Goal: Task Accomplishment & Management: Manage account settings

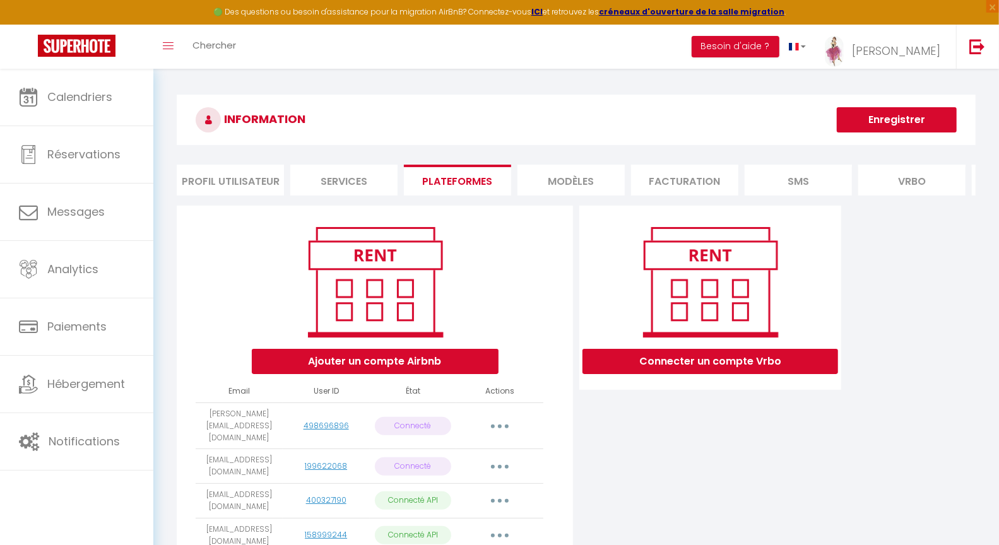
click at [579, 175] on li "MODÈLES" at bounding box center [571, 180] width 107 height 31
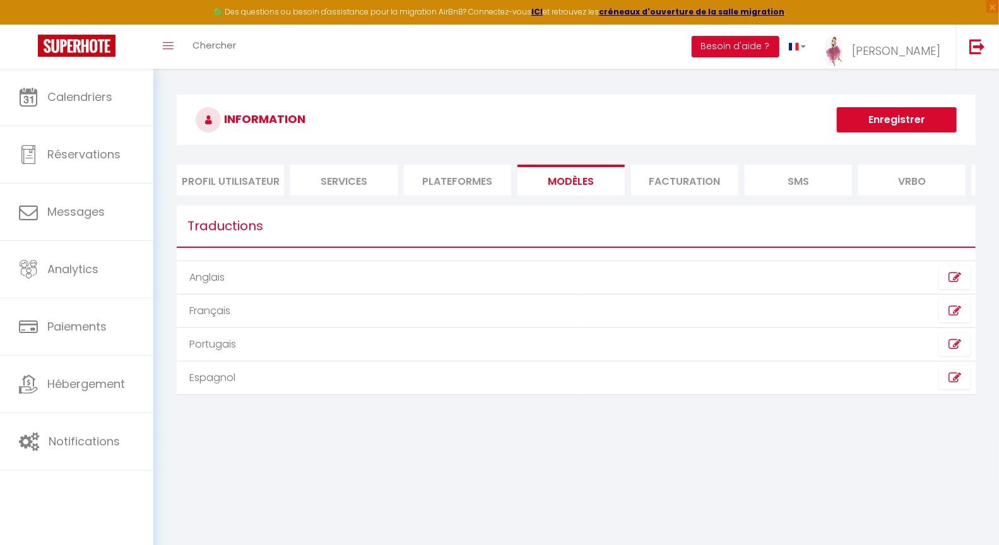
click at [663, 184] on li "Facturation" at bounding box center [684, 180] width 107 height 31
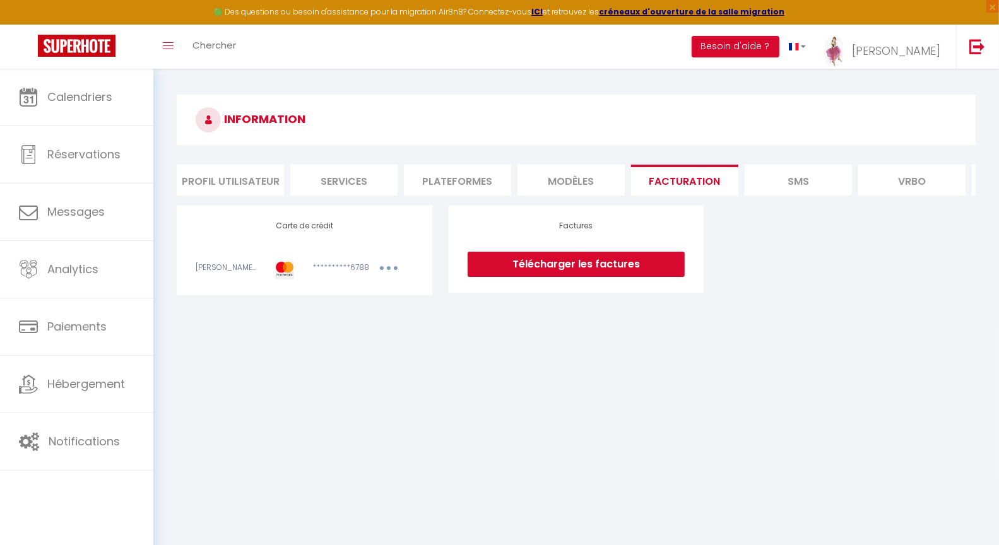
click at [808, 182] on li "SMS" at bounding box center [798, 180] width 107 height 31
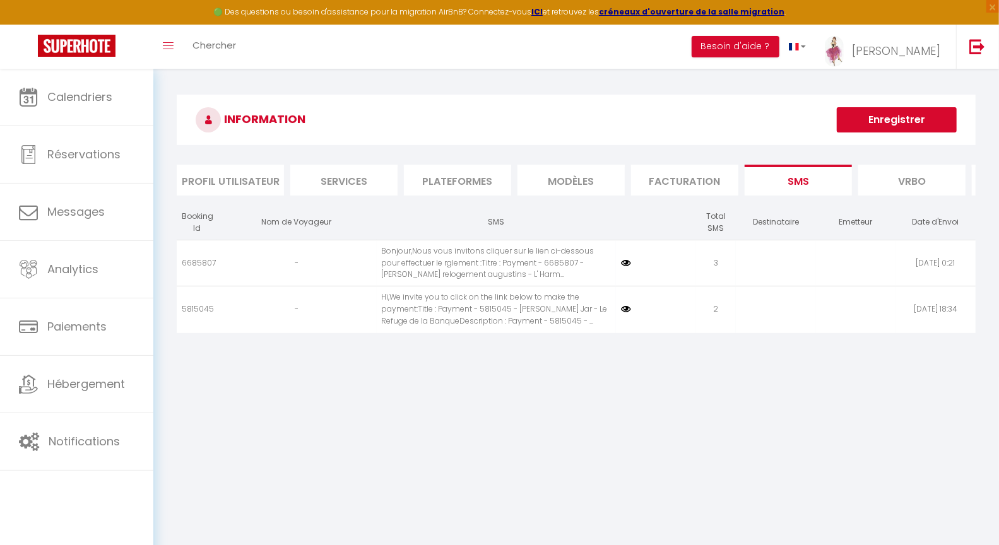
click at [211, 181] on li "Profil Utilisateur" at bounding box center [230, 180] width 107 height 31
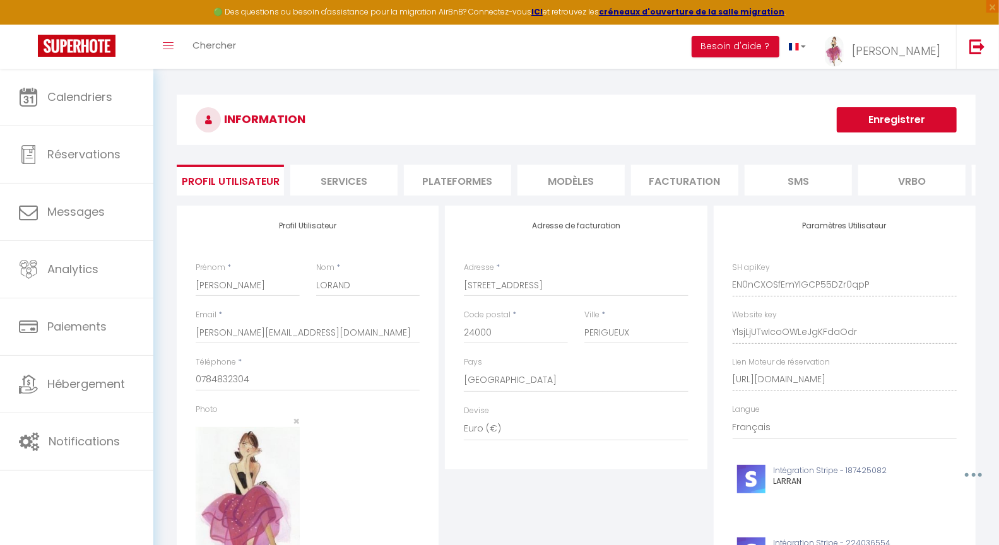
click at [346, 184] on li "Services" at bounding box center [343, 180] width 107 height 31
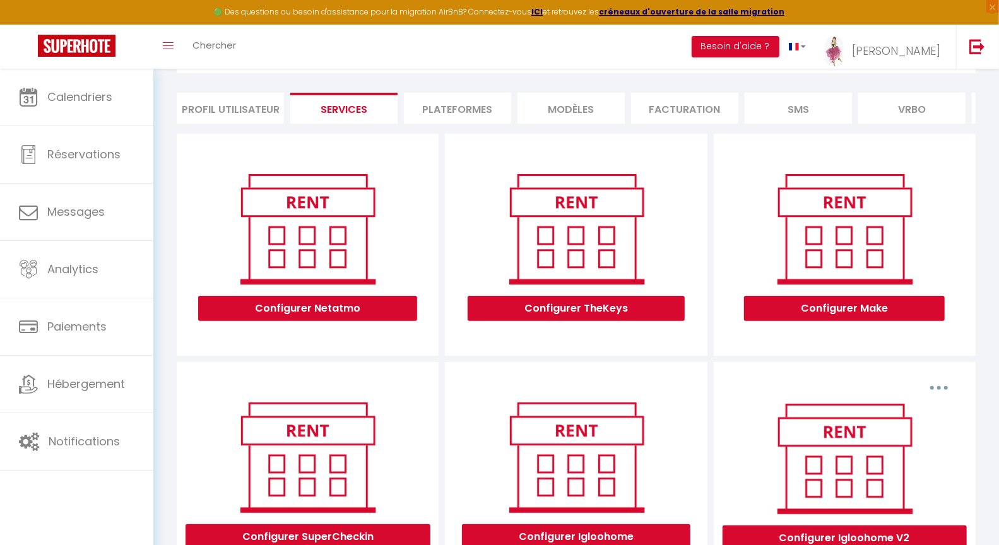
scroll to position [130, 0]
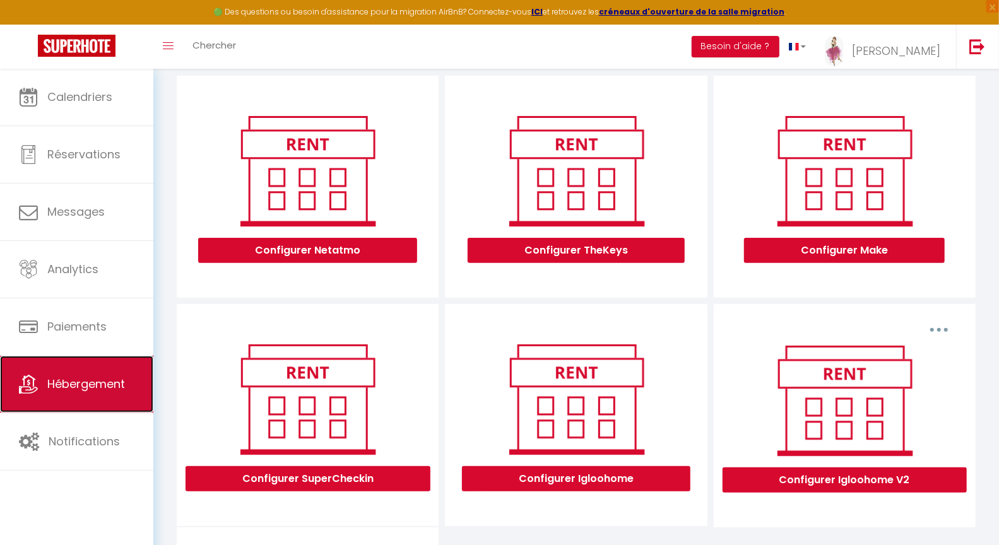
click at [68, 384] on span "Hébergement" at bounding box center [86, 384] width 78 height 16
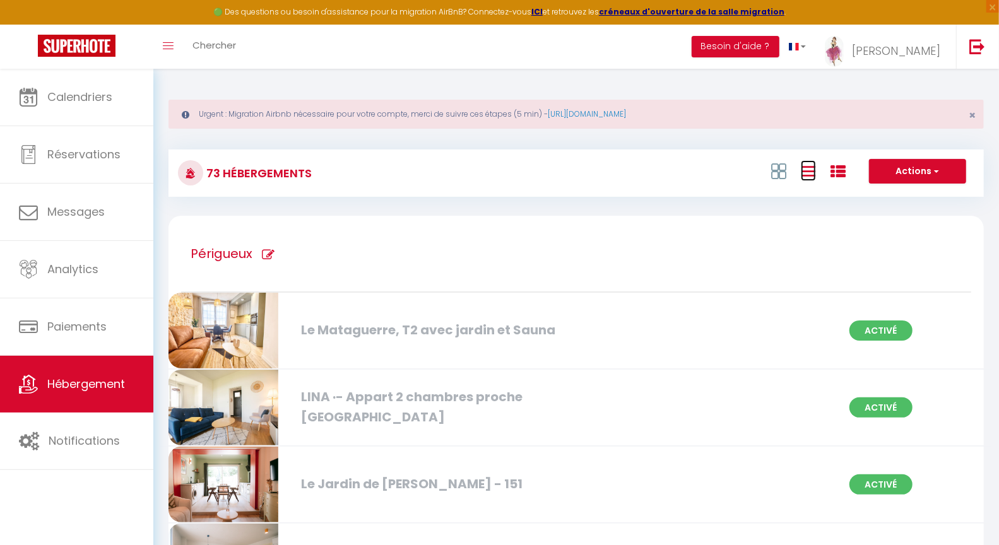
click at [811, 177] on icon at bounding box center [808, 172] width 15 height 16
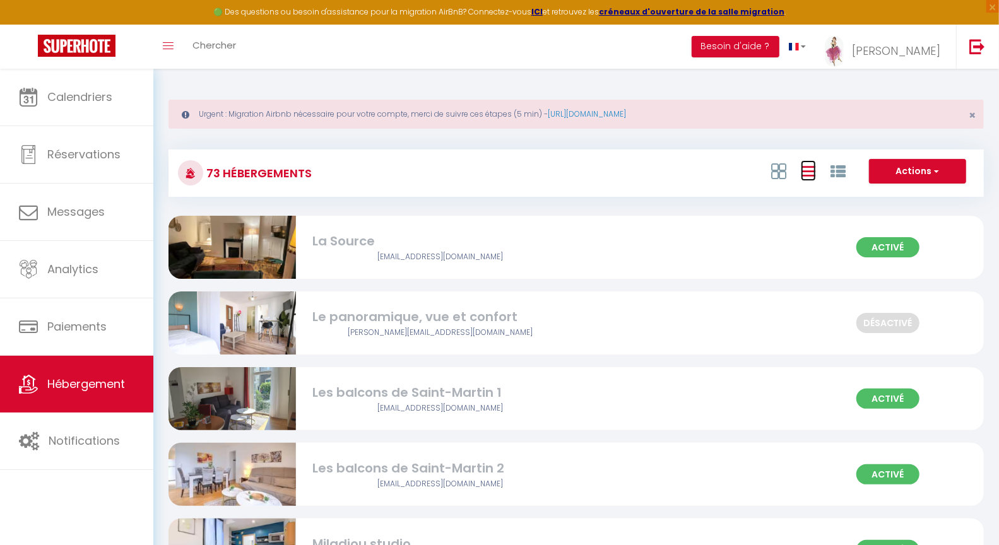
click at [807, 170] on icon at bounding box center [808, 172] width 15 height 16
click at [775, 176] on icon at bounding box center [778, 172] width 15 height 16
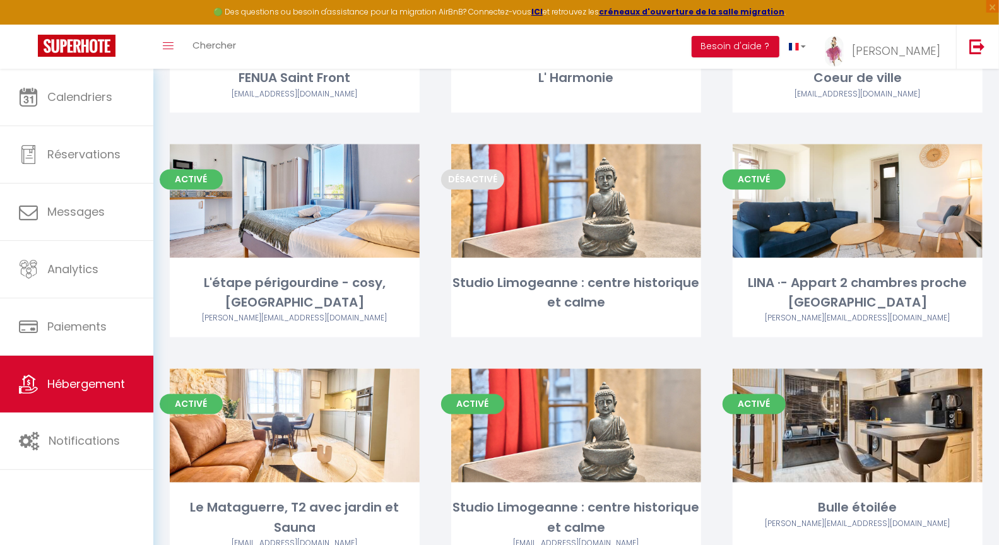
scroll to position [4335, 0]
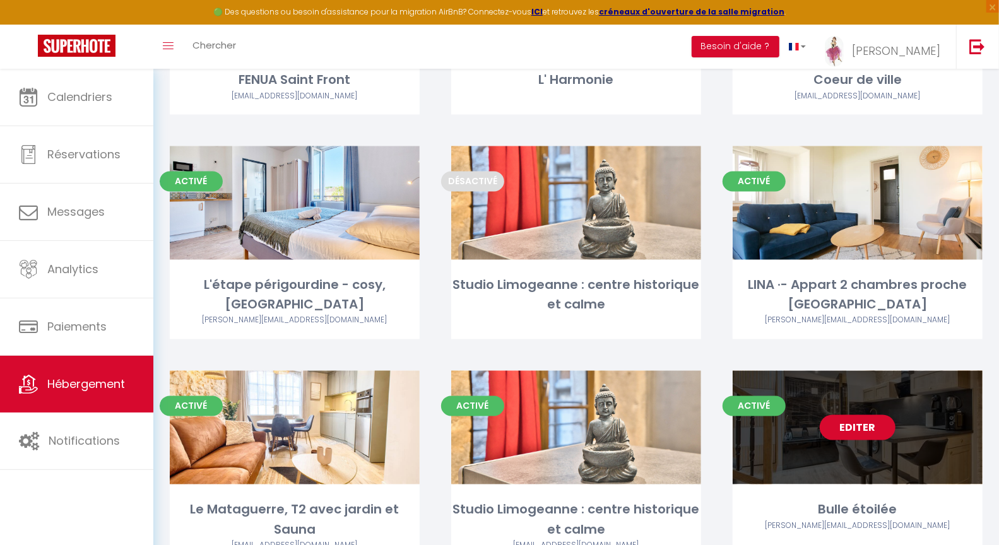
click at [862, 415] on link "Editer" at bounding box center [858, 427] width 76 height 25
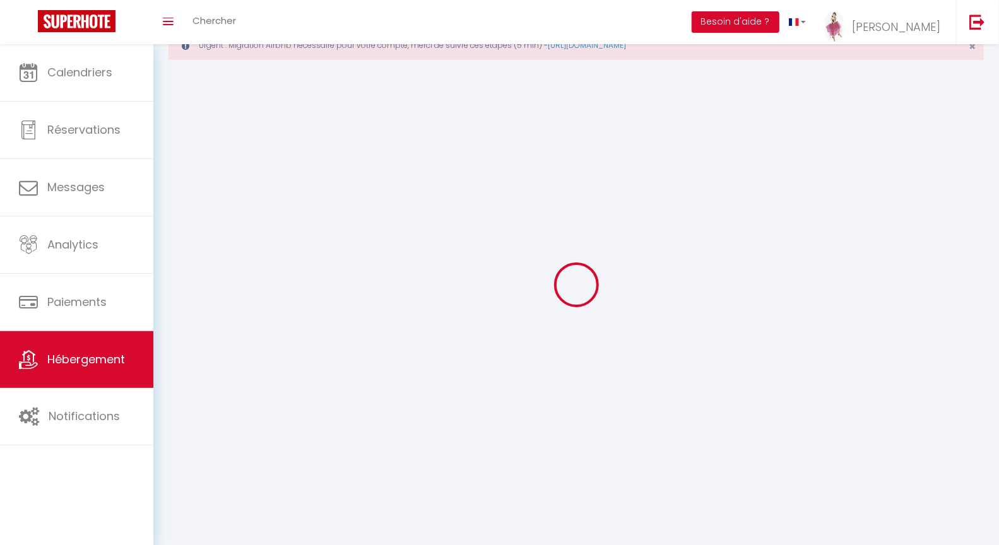
select select
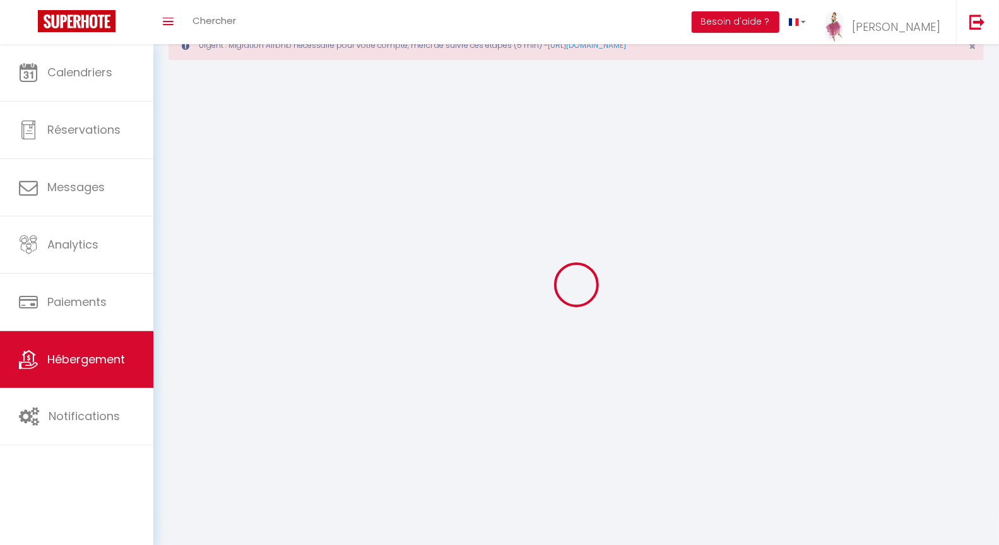
select select "1"
select select
checkbox input "false"
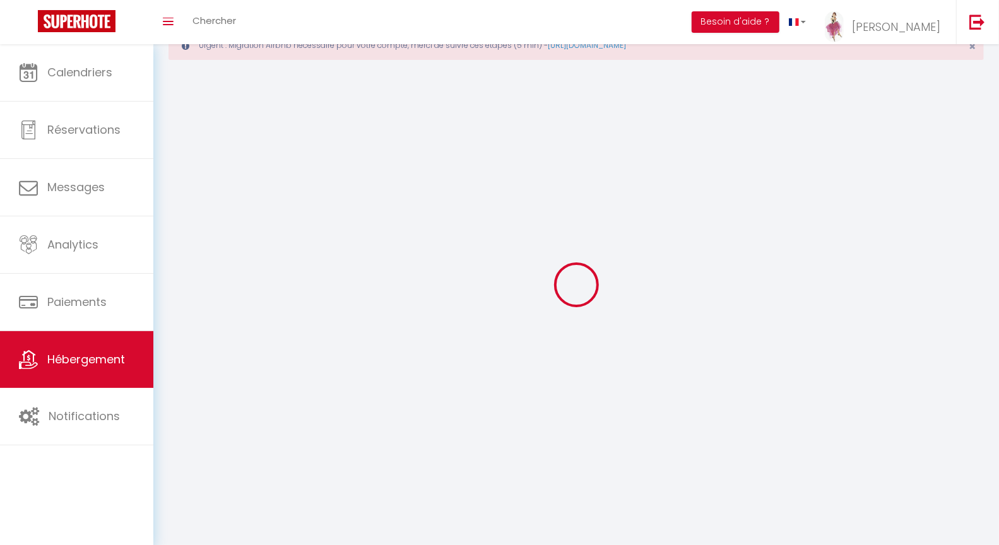
checkbox input "false"
select select "28"
select select
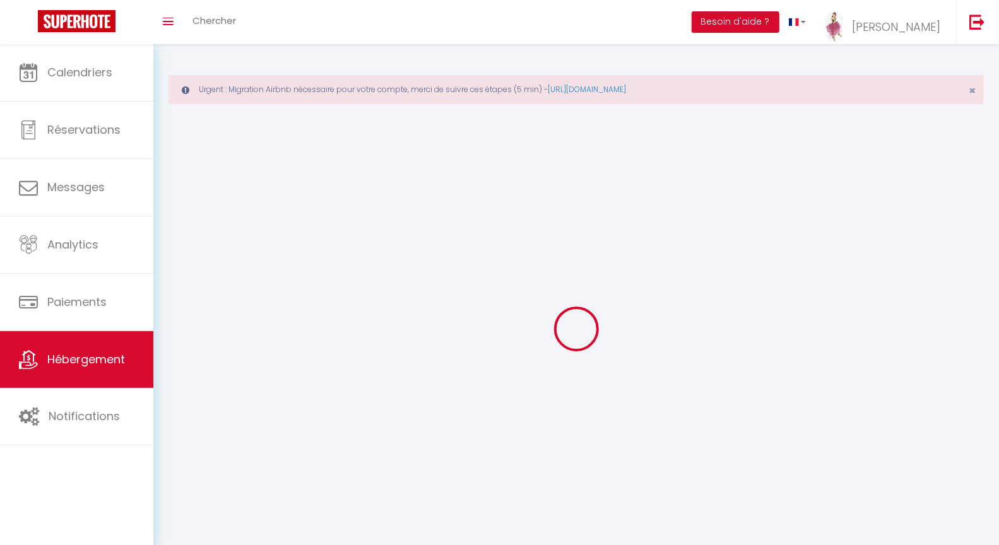
select select
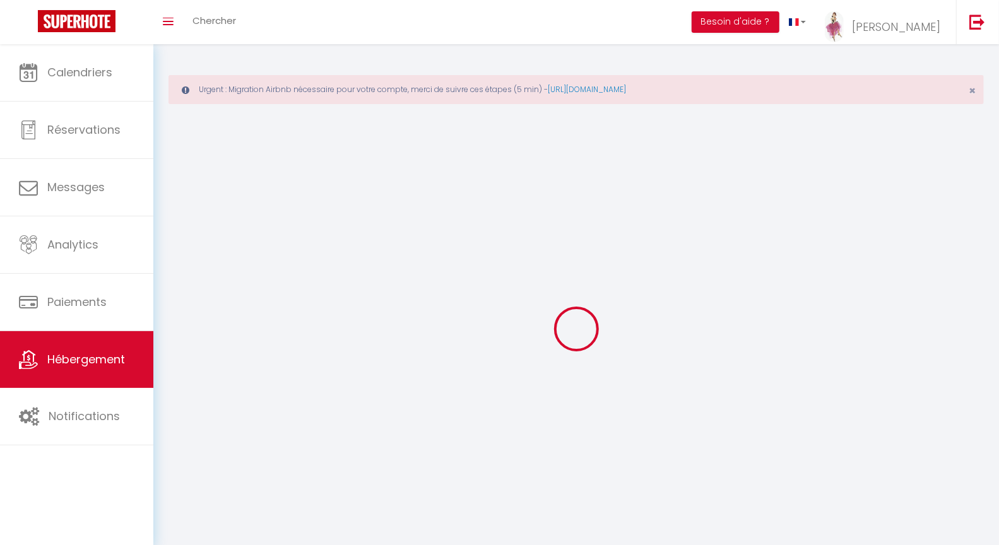
select select
checkbox input "false"
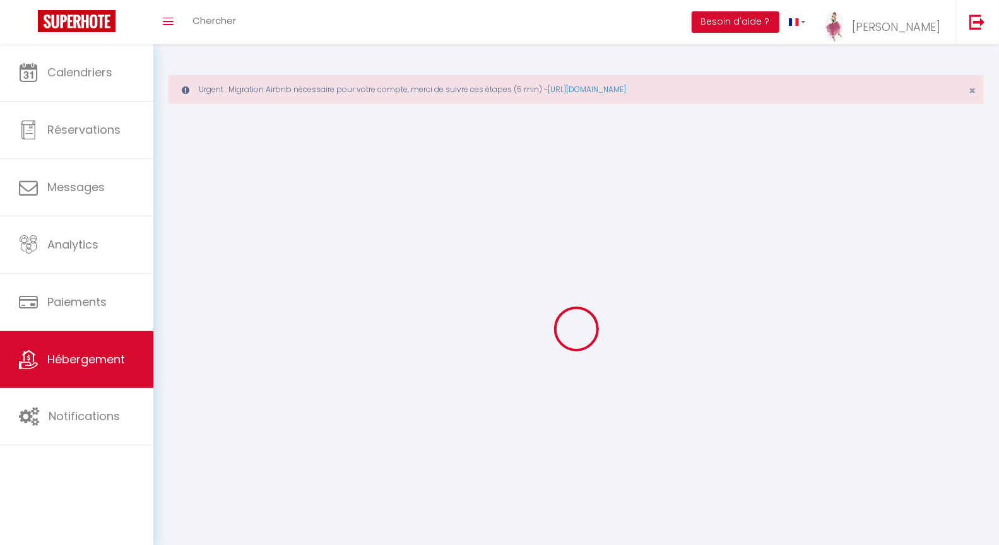
select select
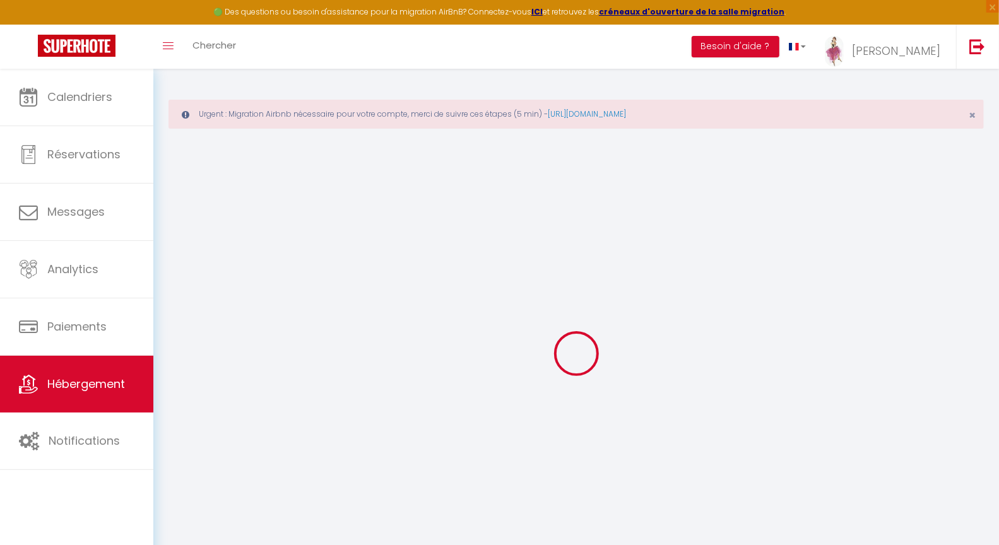
select select
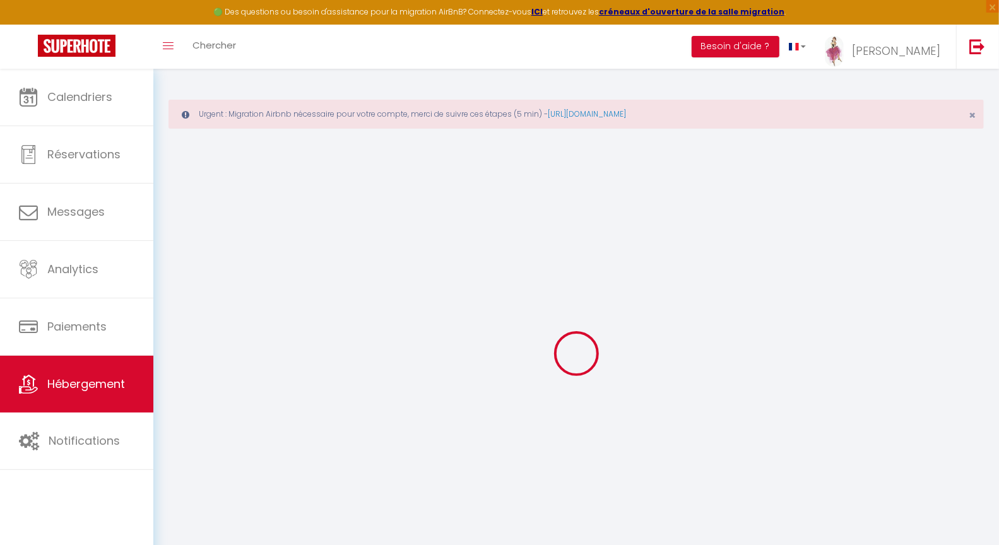
select select
checkbox input "false"
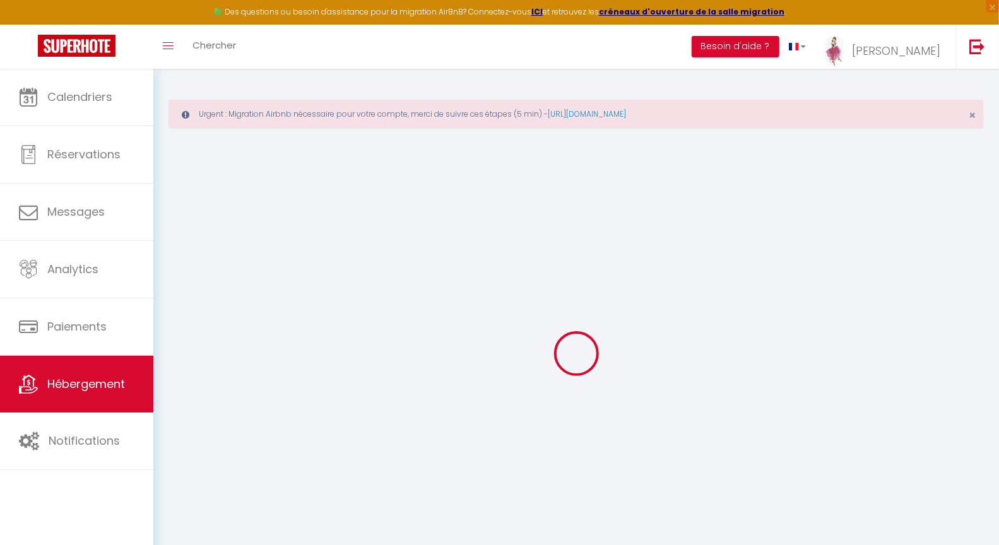
select select
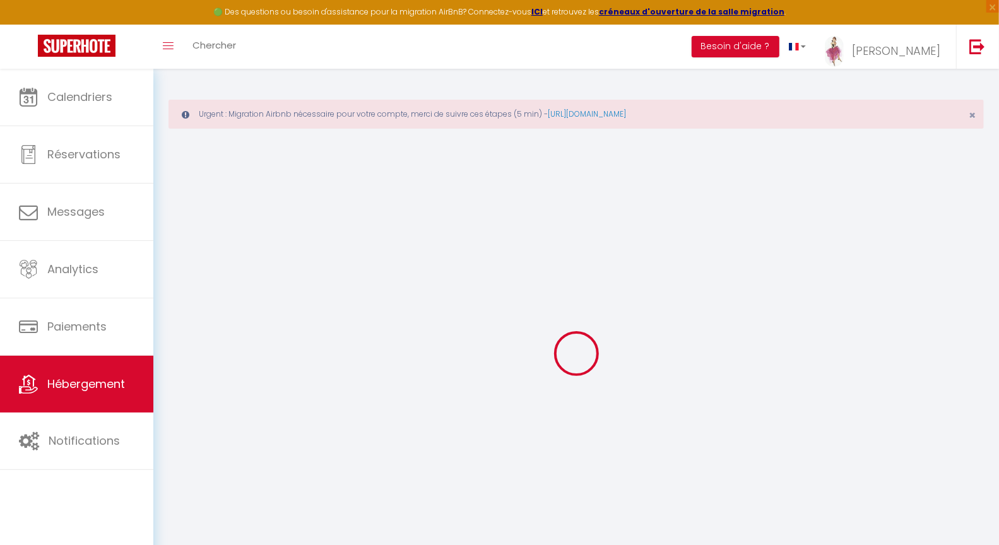
select select
checkbox input "false"
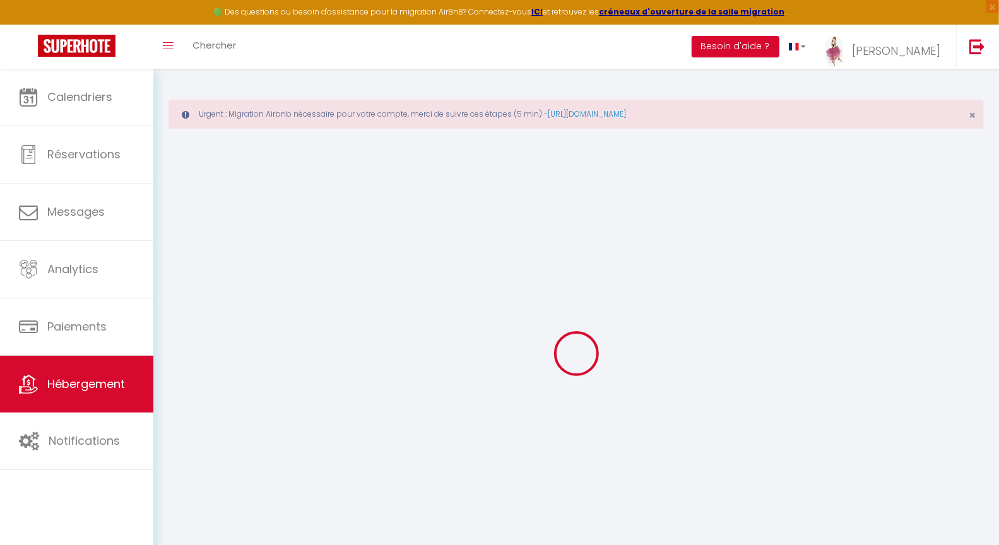
checkbox input "false"
select select
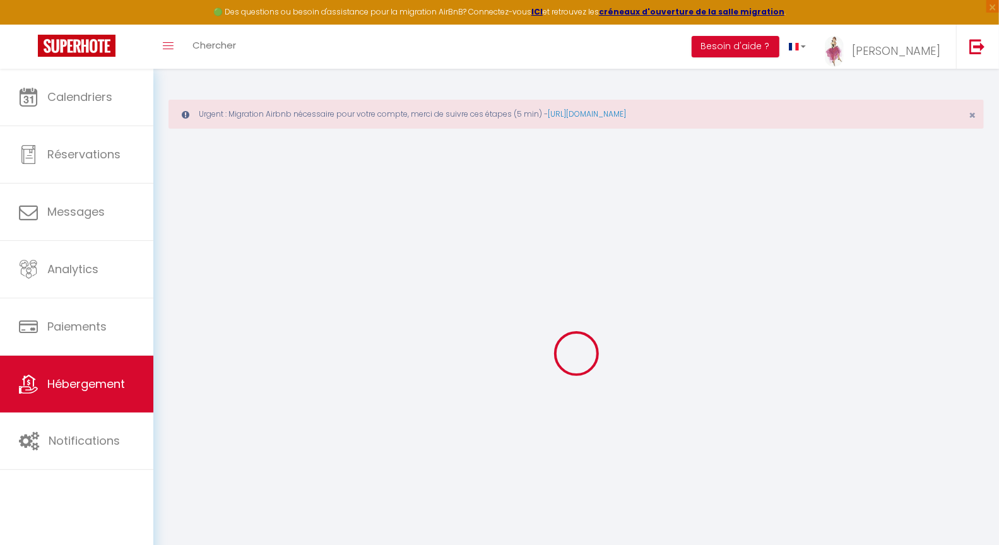
select select
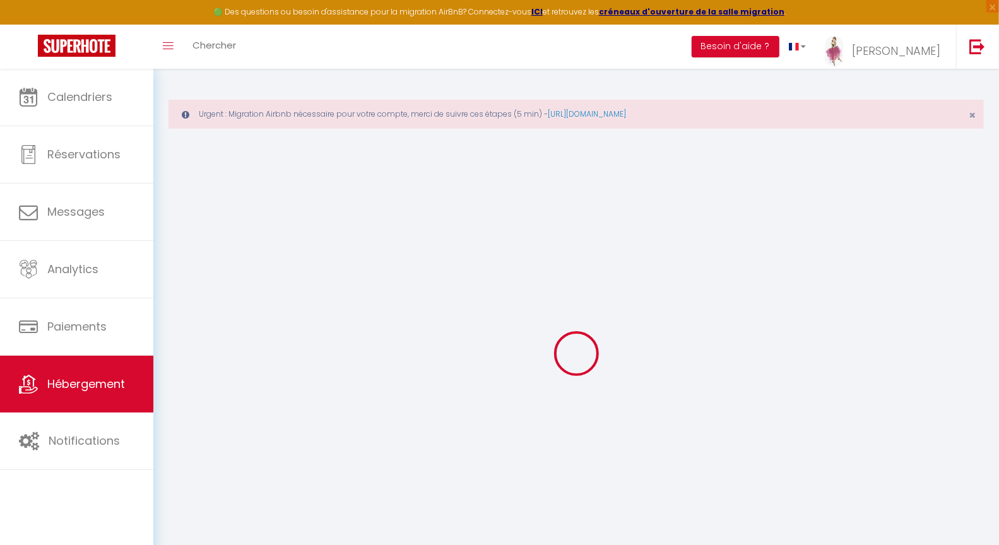
checkbox input "false"
select select
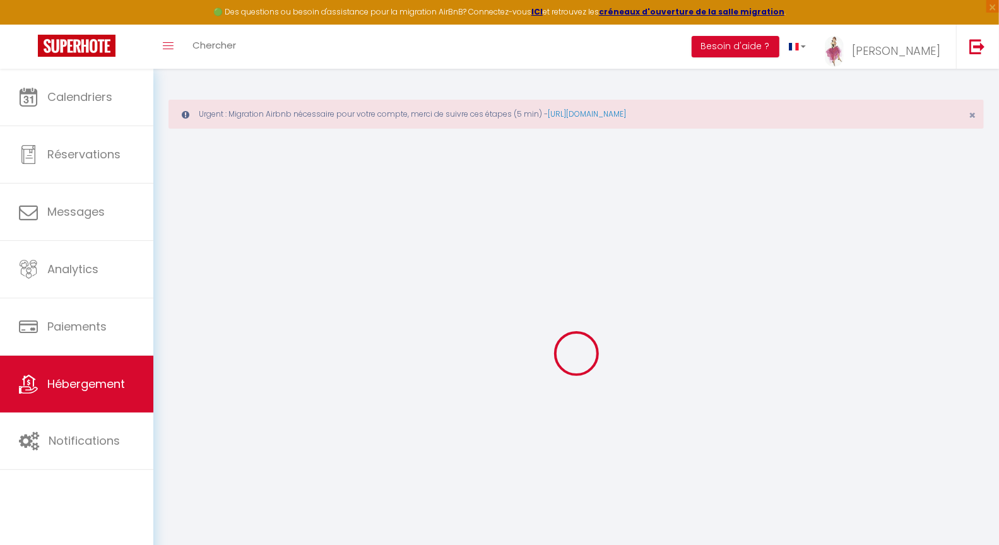
select select
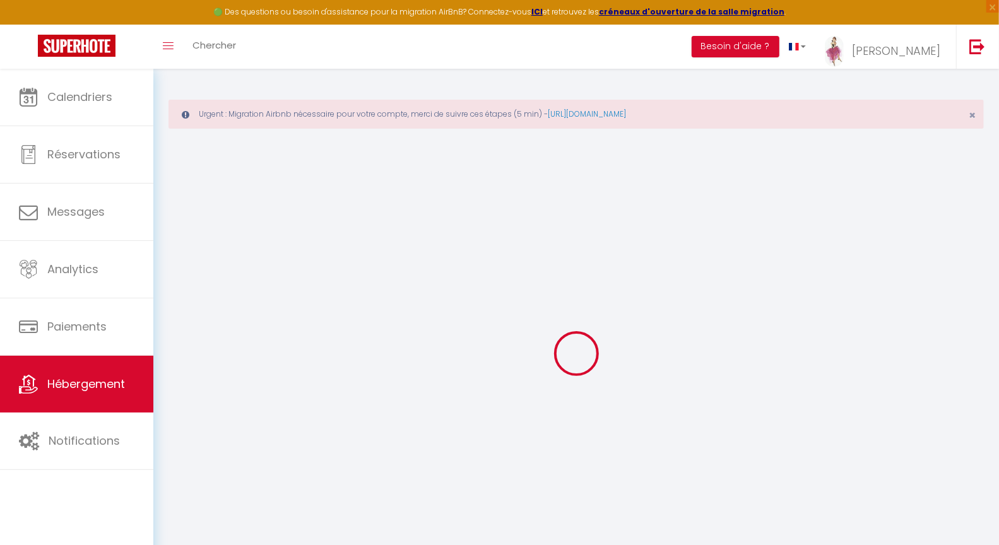
select select
checkbox input "false"
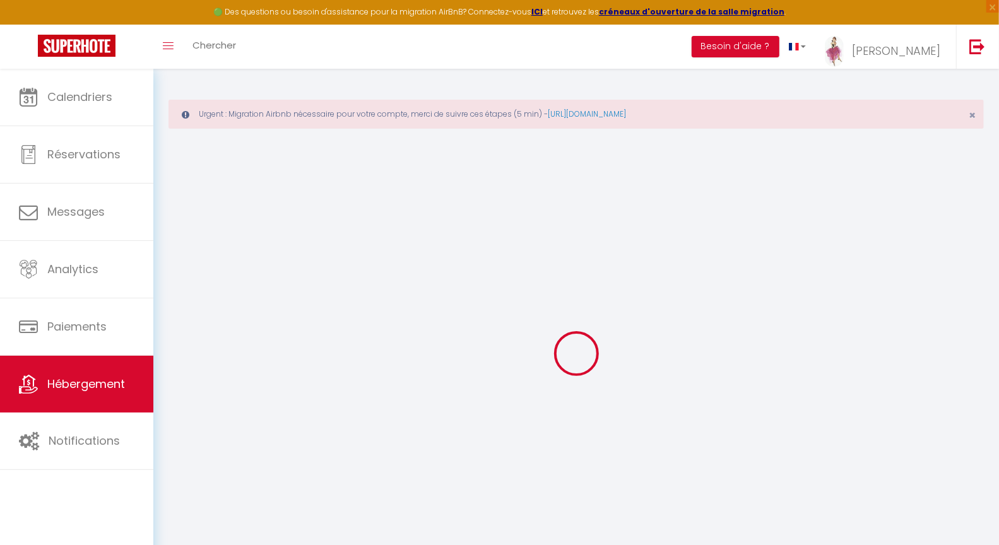
checkbox input "false"
select select
type input "Bulle étoilée"
type input "Cléa"
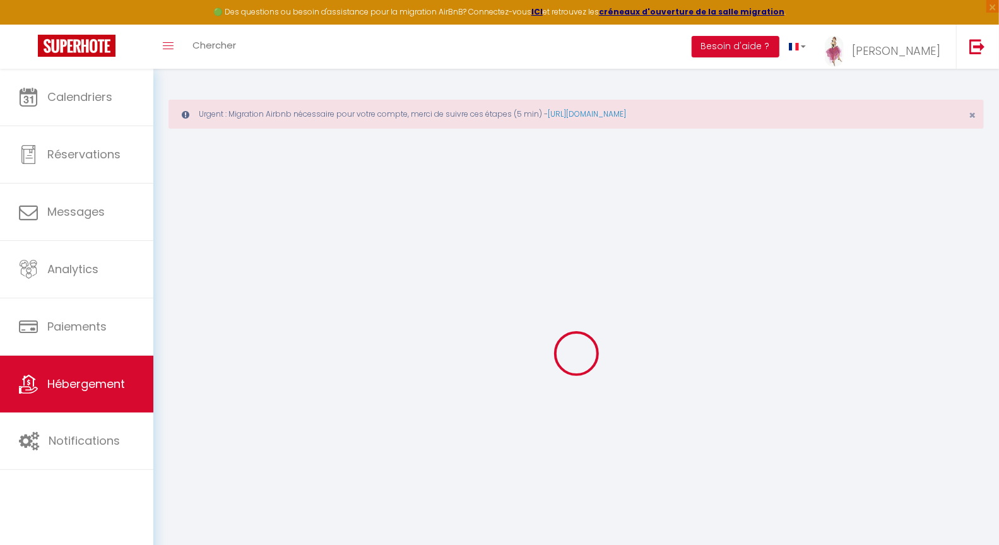
type input "CLAUDEL"
type input "[STREET_ADDRESS][PERSON_NAME]"
type input "24000"
type input "PERIGUEUX"
select select "2"
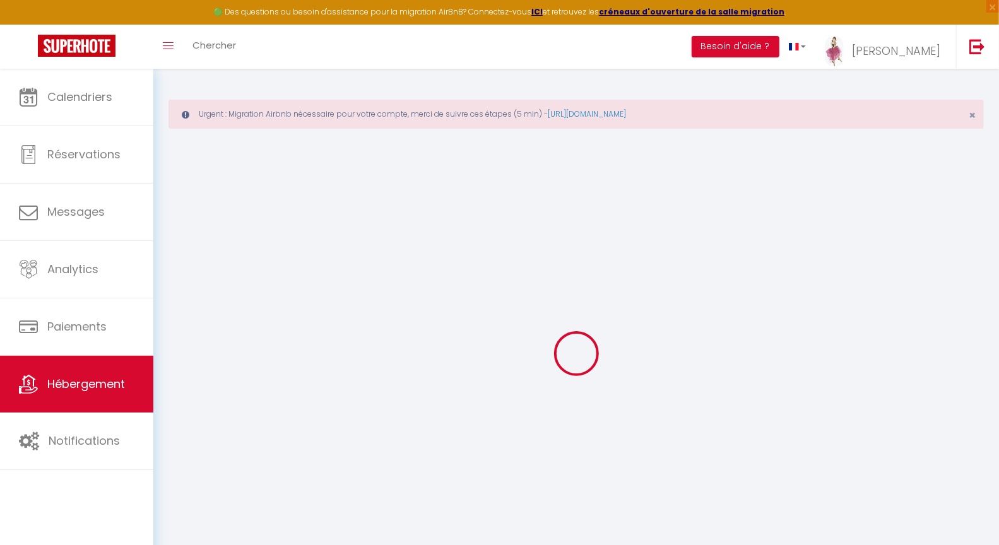
type input "55"
select select
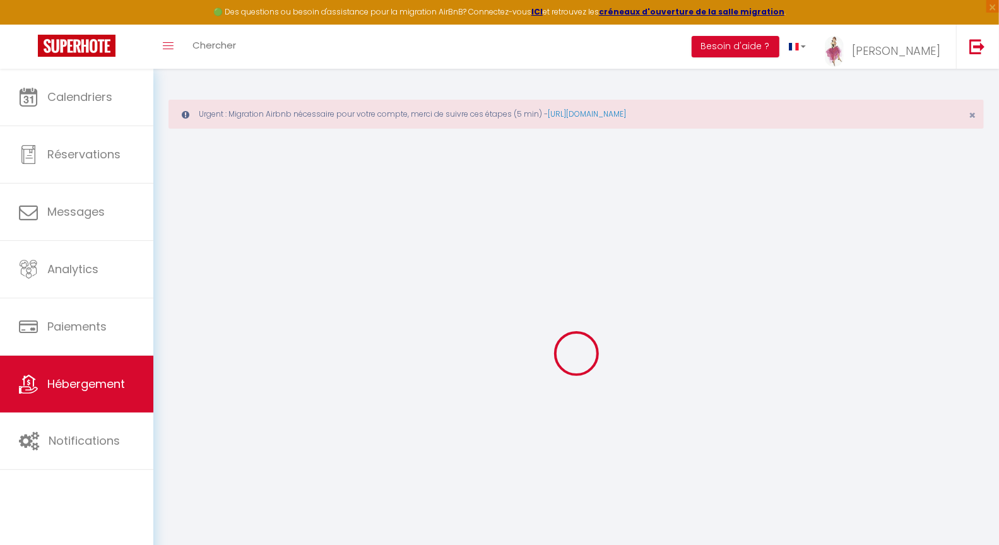
select select
type input "[STREET_ADDRESS][PERSON_NAME]"
type input "24000"
type input "Périgueux"
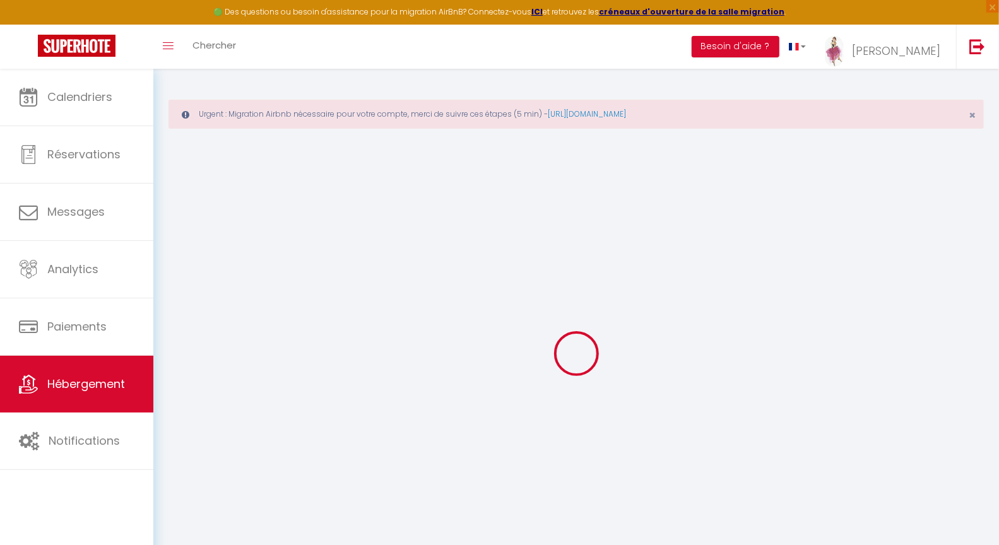
type input "[PERSON_NAME][EMAIL_ADDRESS][DOMAIN_NAME]"
select select
checkbox input "false"
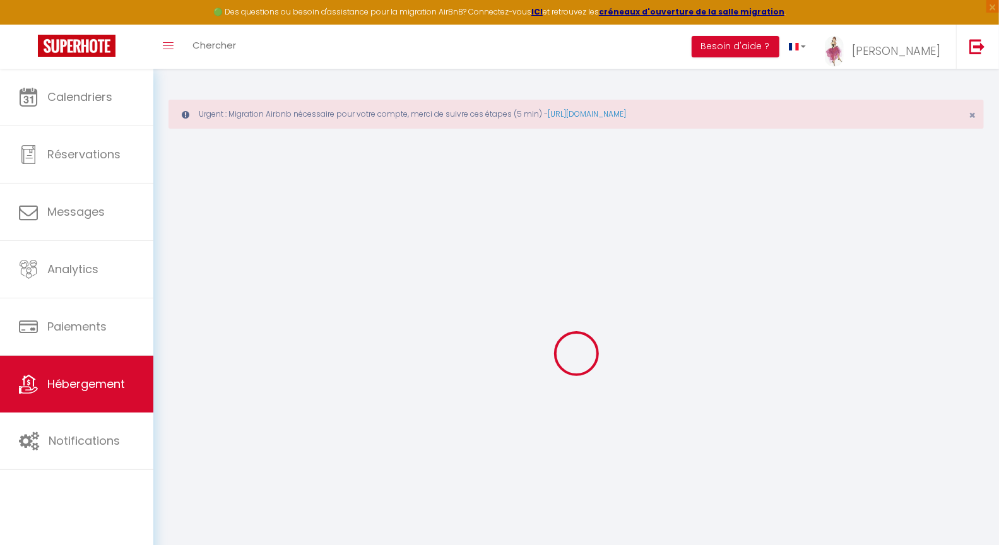
checkbox input "false"
type input "58"
type input "0"
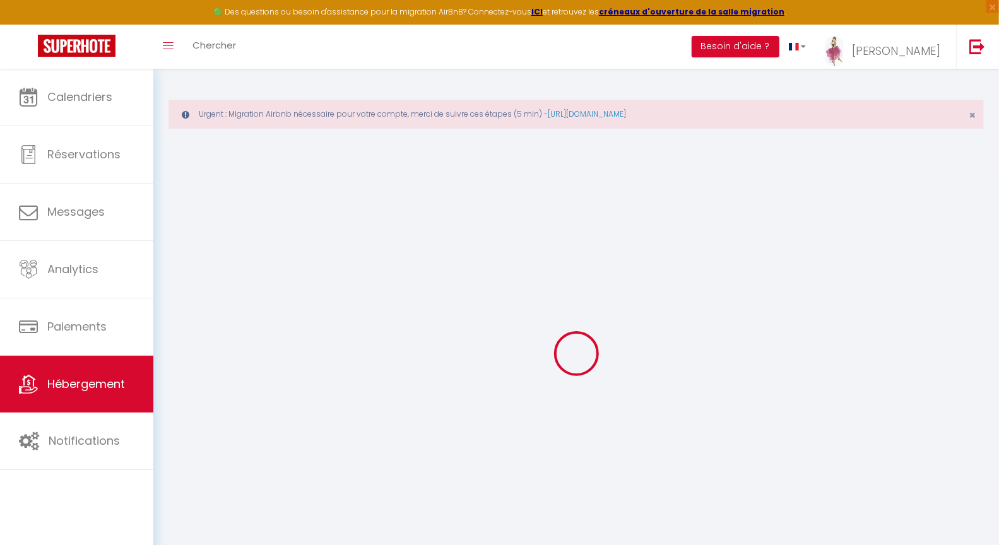
select select "+ 22 %"
select select "+ 18 %"
select select "+ 10 %"
select select
checkbox input "false"
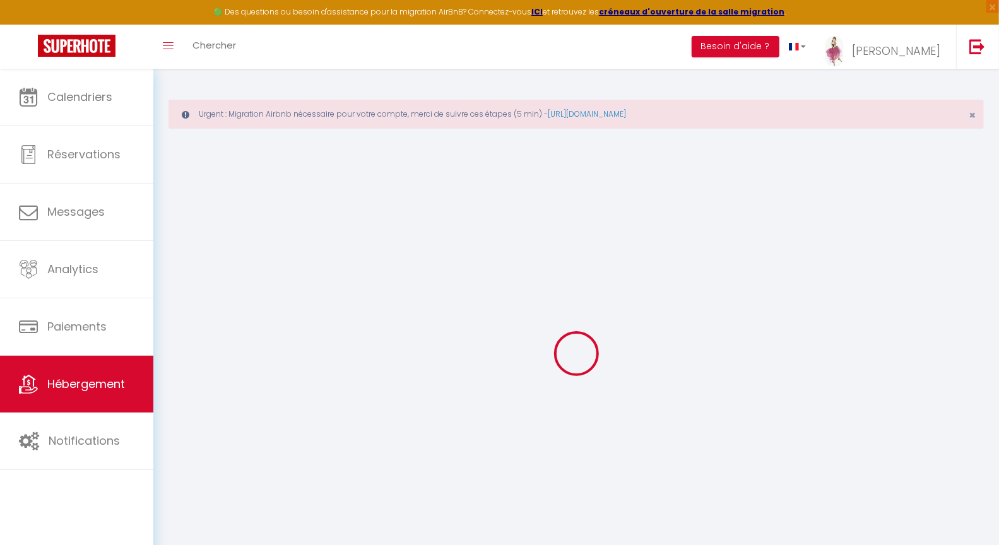
checkbox input "false"
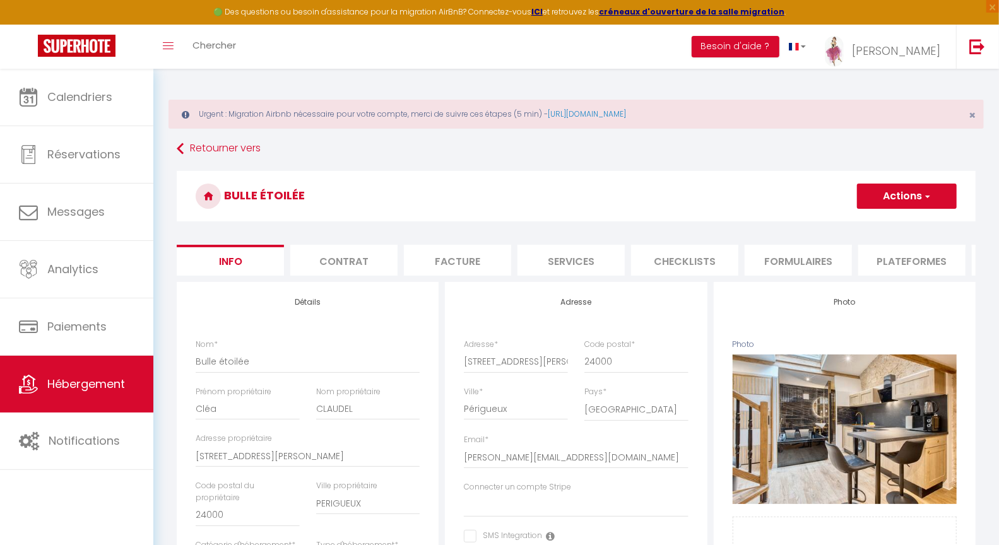
click at [896, 257] on li "Plateformes" at bounding box center [912, 260] width 107 height 31
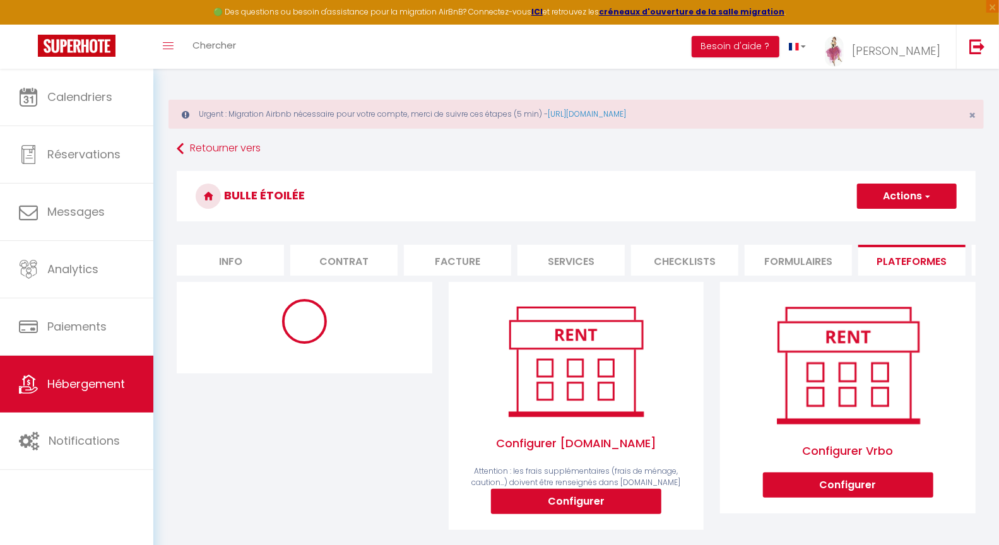
select select "2566-1498137052786981572"
